Goal: Submit feedback/report problem

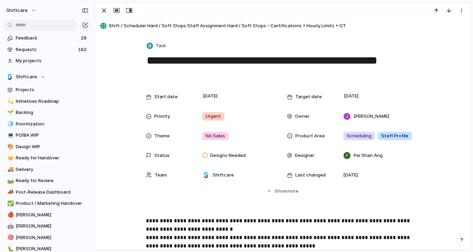
drag, startPoint x: 147, startPoint y: 60, endPoint x: 389, endPoint y: 61, distance: 241.8
click at [389, 61] on textarea "**********" at bounding box center [283, 67] width 274 height 28
